Goal: Check status

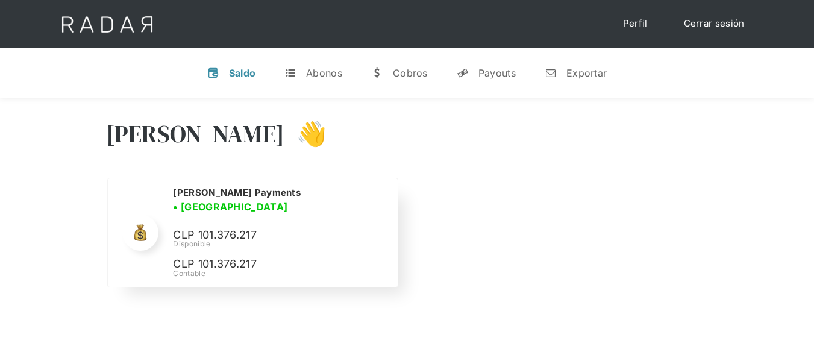
click at [248, 218] on div "[PERSON_NAME] Payments • [GEOGRAPHIC_DATA] • Desconectada CLP 101.376.217 Dispo…" at bounding box center [278, 232] width 210 height 93
click at [248, 218] on div "Monnet Payments • Conectada • Desconectada CLP 101.376.217 Disponible CLP 101.3…" at bounding box center [278, 232] width 210 height 93
click at [244, 227] on p "CLP 101.376.217" at bounding box center [263, 235] width 181 height 17
copy p "101.376.217"
